Goal: Information Seeking & Learning: Learn about a topic

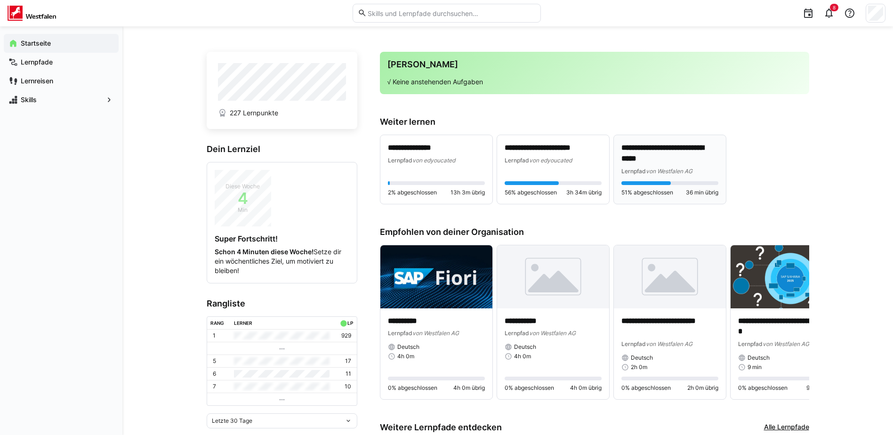
click at [640, 157] on p "**********" at bounding box center [669, 154] width 97 height 22
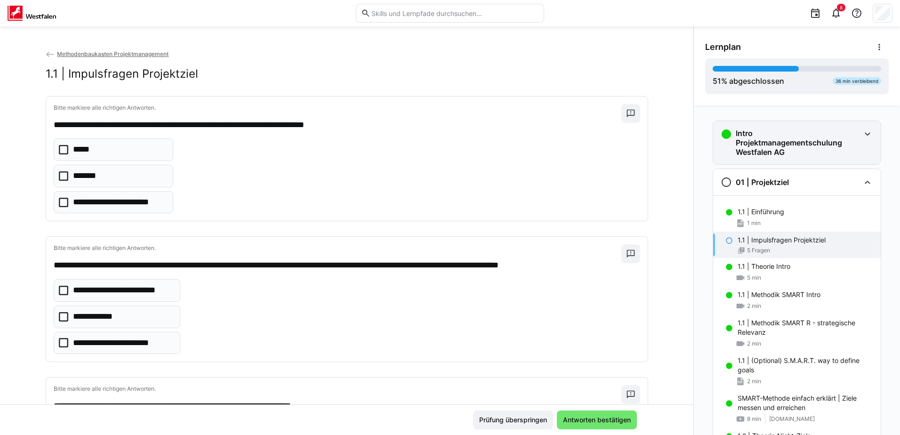
click at [760, 141] on h3 "Intro Projektmanagementschulung Westfalen AG" at bounding box center [798, 142] width 124 height 28
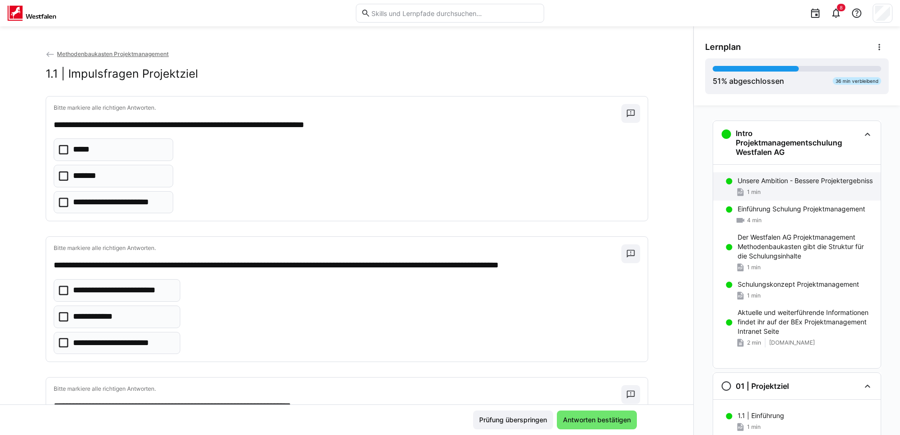
click at [789, 185] on p "Unsere Ambition - Bessere Projektergebniss" at bounding box center [804, 180] width 135 height 9
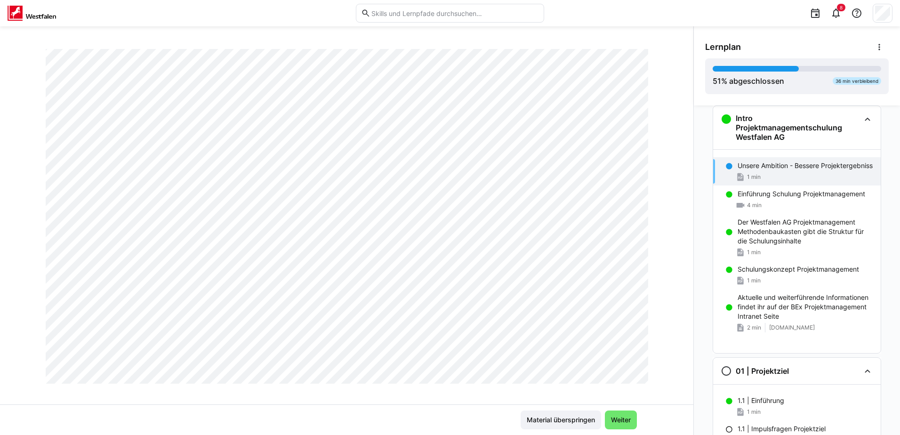
scroll to position [161, 0]
click at [622, 419] on span "Weiter" at bounding box center [620, 419] width 23 height 9
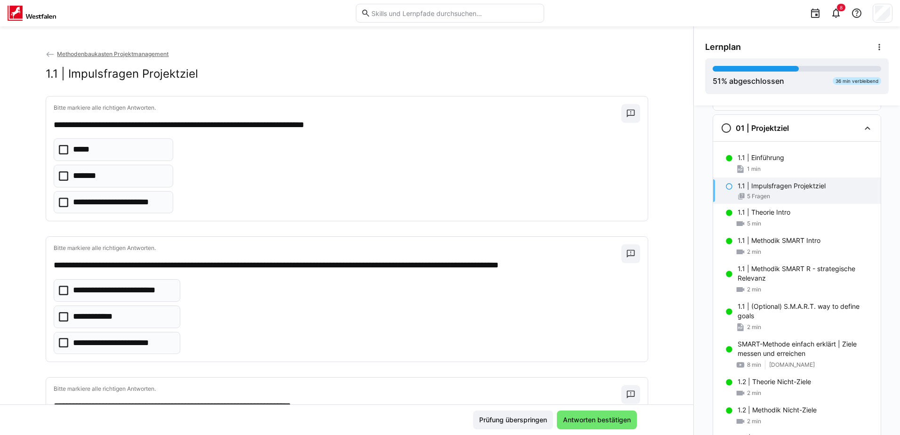
scroll to position [267, 0]
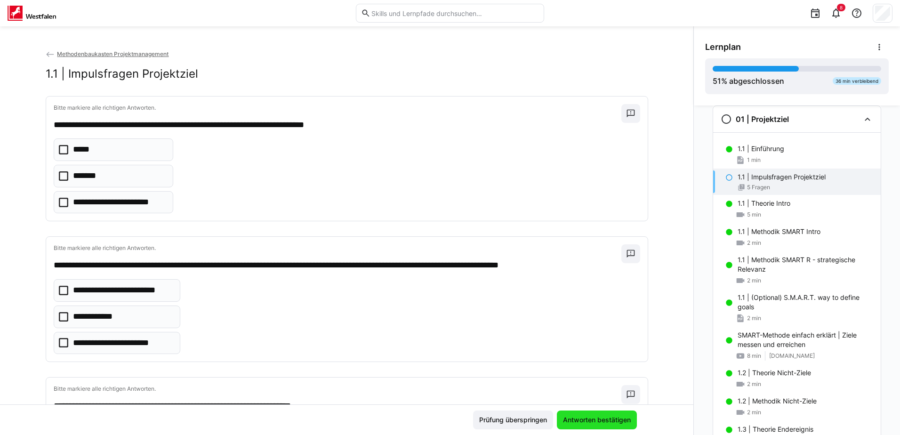
click at [620, 419] on span "Antworten bestätigen" at bounding box center [596, 419] width 71 height 9
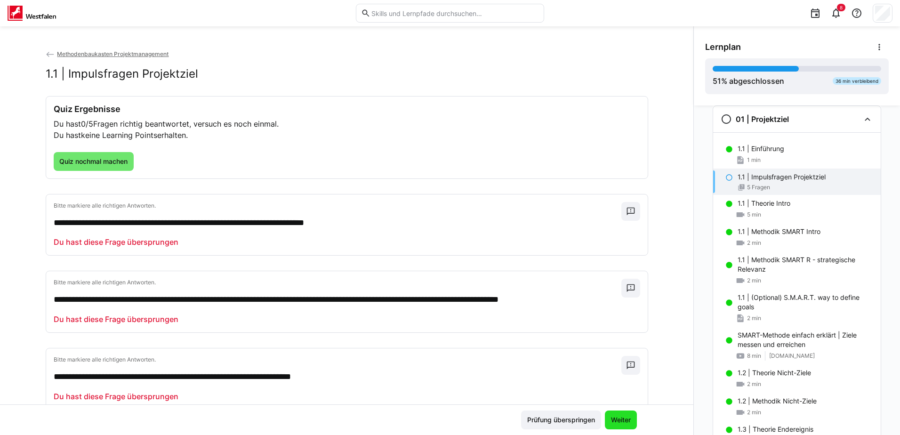
click at [620, 419] on span "Weiter" at bounding box center [620, 419] width 23 height 9
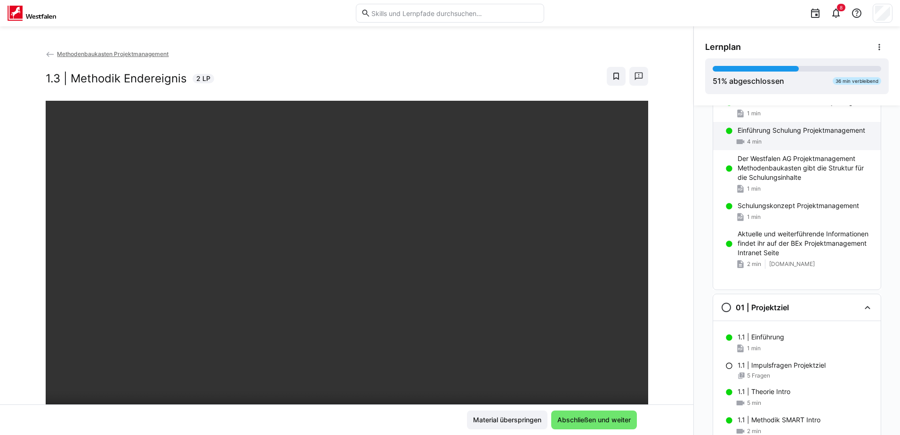
scroll to position [0, 0]
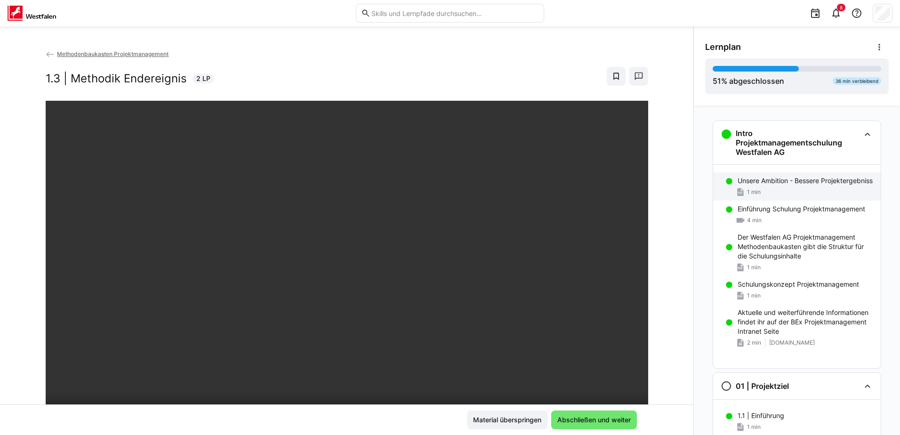
click at [778, 185] on p "Unsere Ambition - Bessere Projektergebniss" at bounding box center [804, 180] width 135 height 9
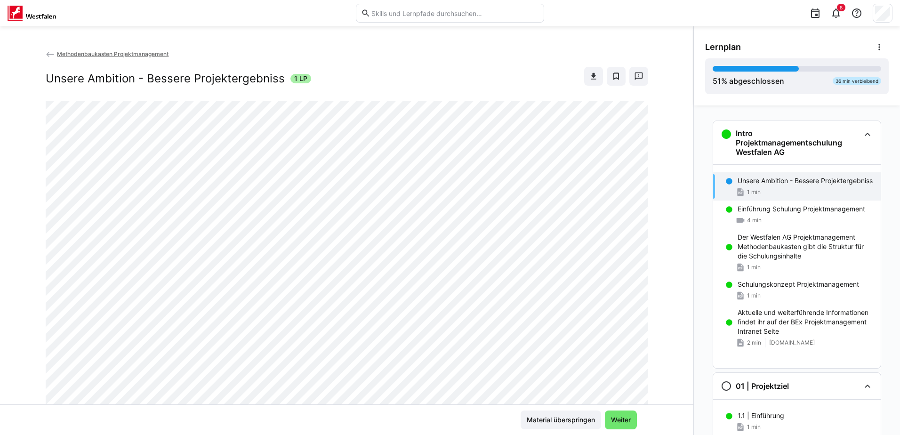
scroll to position [15, 0]
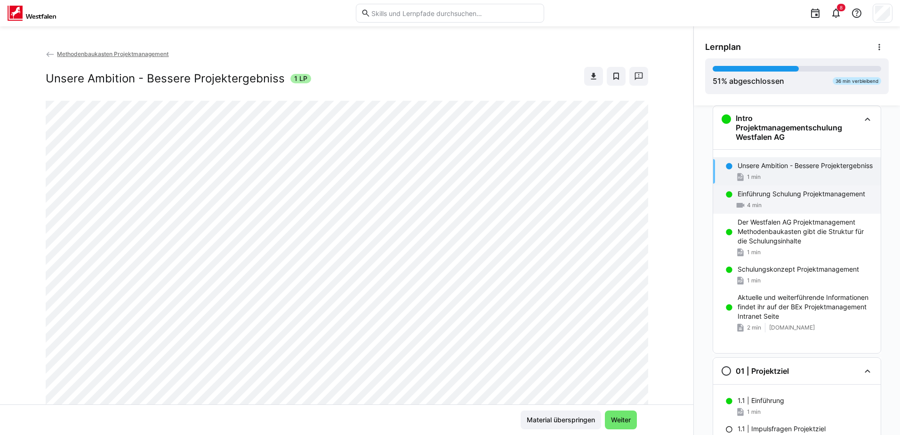
click at [781, 199] on p "Einführung Schulung Projektmanagement" at bounding box center [801, 193] width 128 height 9
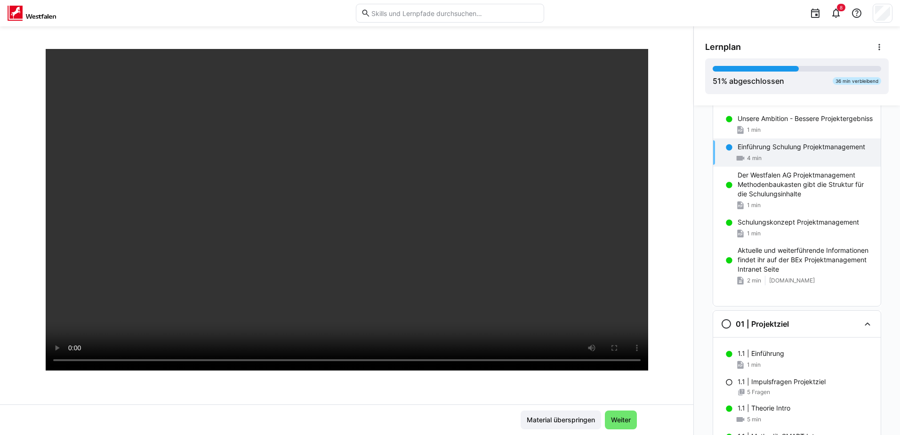
scroll to position [47, 0]
